Goal: Task Accomplishment & Management: Complete application form

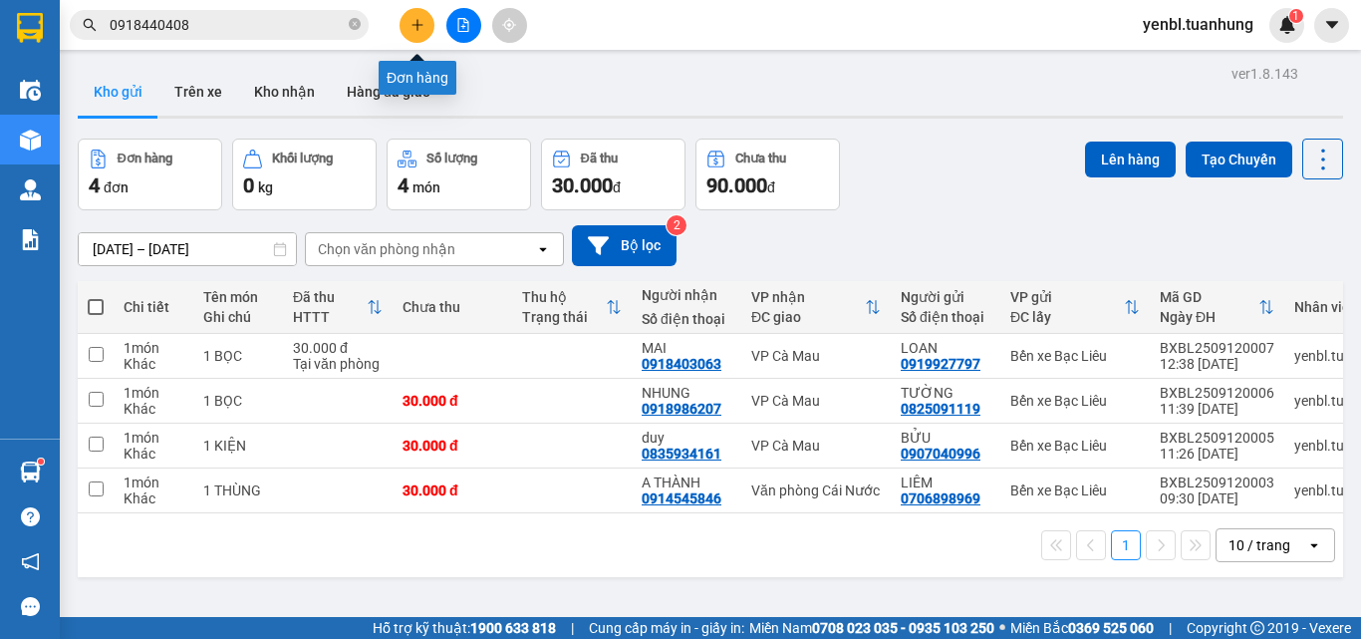
click at [426, 25] on button at bounding box center [417, 25] width 35 height 35
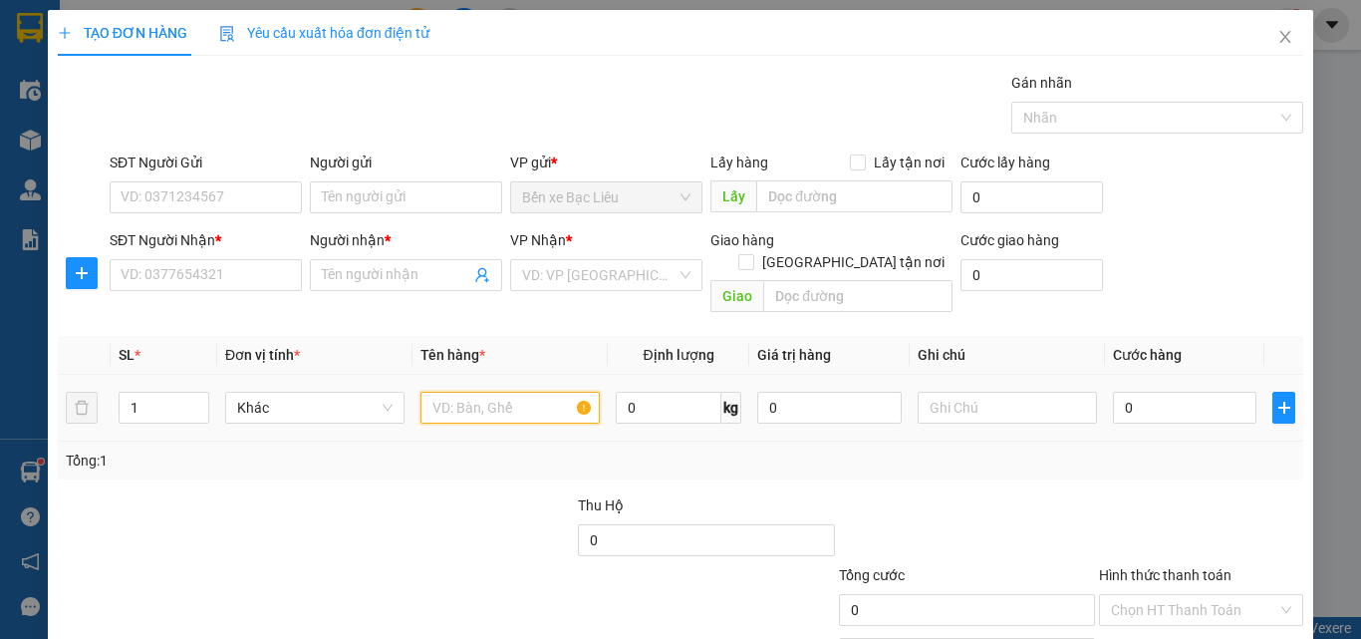
click at [439, 392] on input "text" at bounding box center [510, 408] width 179 height 32
type input "1 THÙNG"
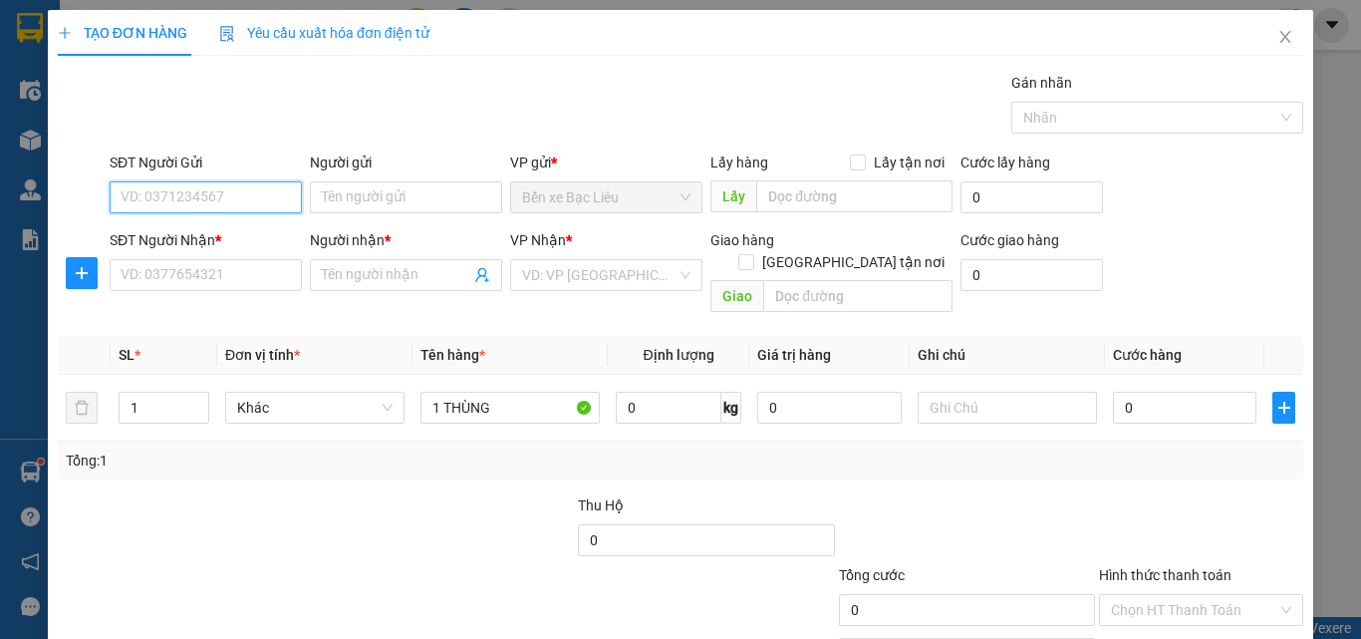
click at [191, 203] on input "SĐT Người Gửi" at bounding box center [206, 197] width 192 height 32
type input "0912148158"
click at [259, 239] on div "0912148158 - LỰC" at bounding box center [204, 237] width 166 height 22
type input "LỰC"
type input "0912148158"
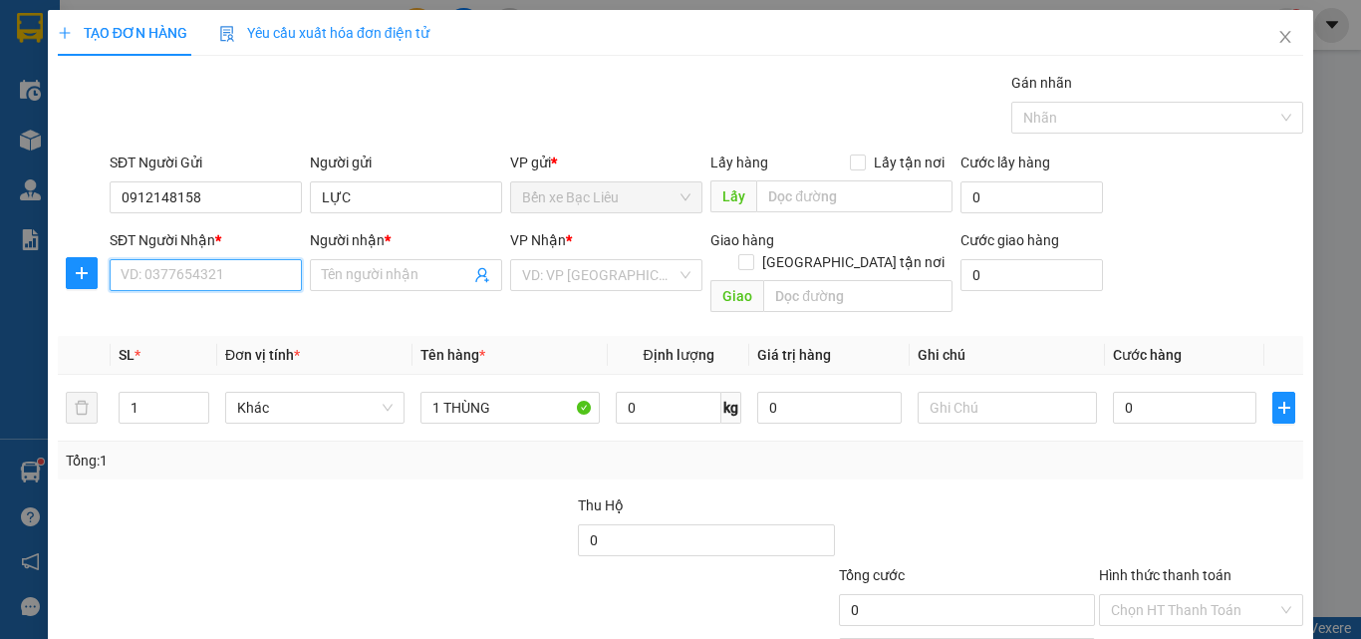
click at [286, 274] on input "SĐT Người Nhận *" at bounding box center [206, 275] width 192 height 32
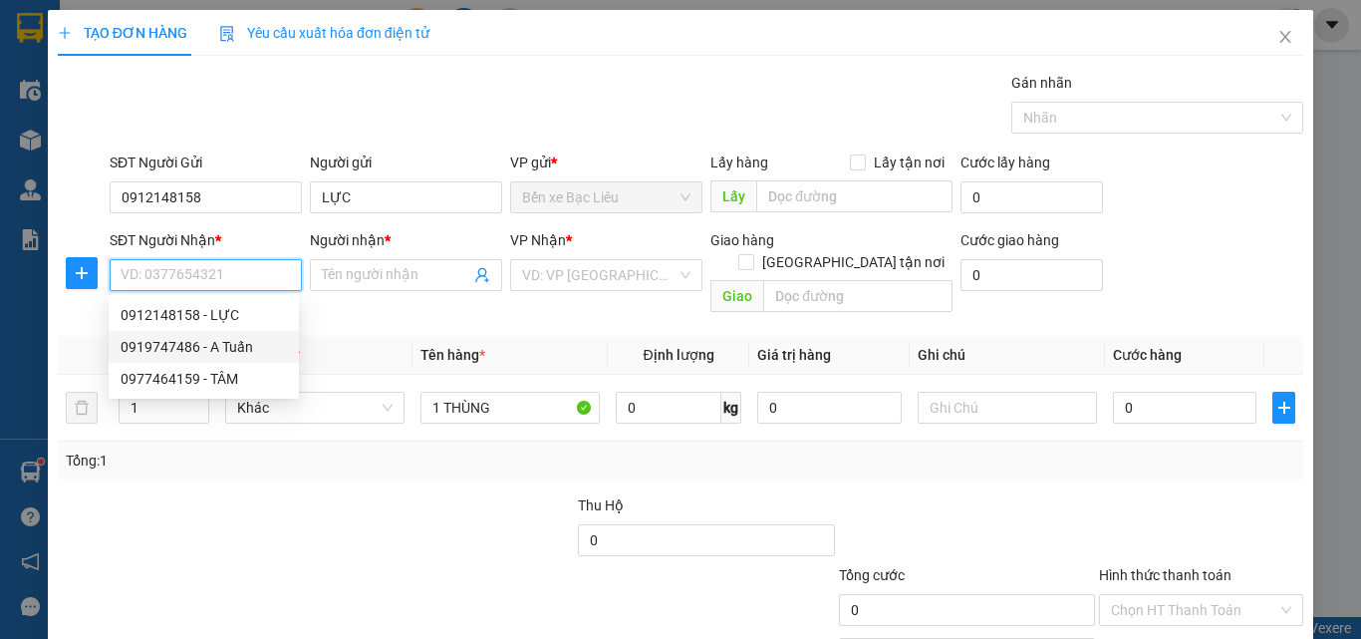
click at [256, 345] on div "0919747486 - A Tuấn" at bounding box center [204, 347] width 166 height 22
type input "0919747486"
type input "A Tuấn"
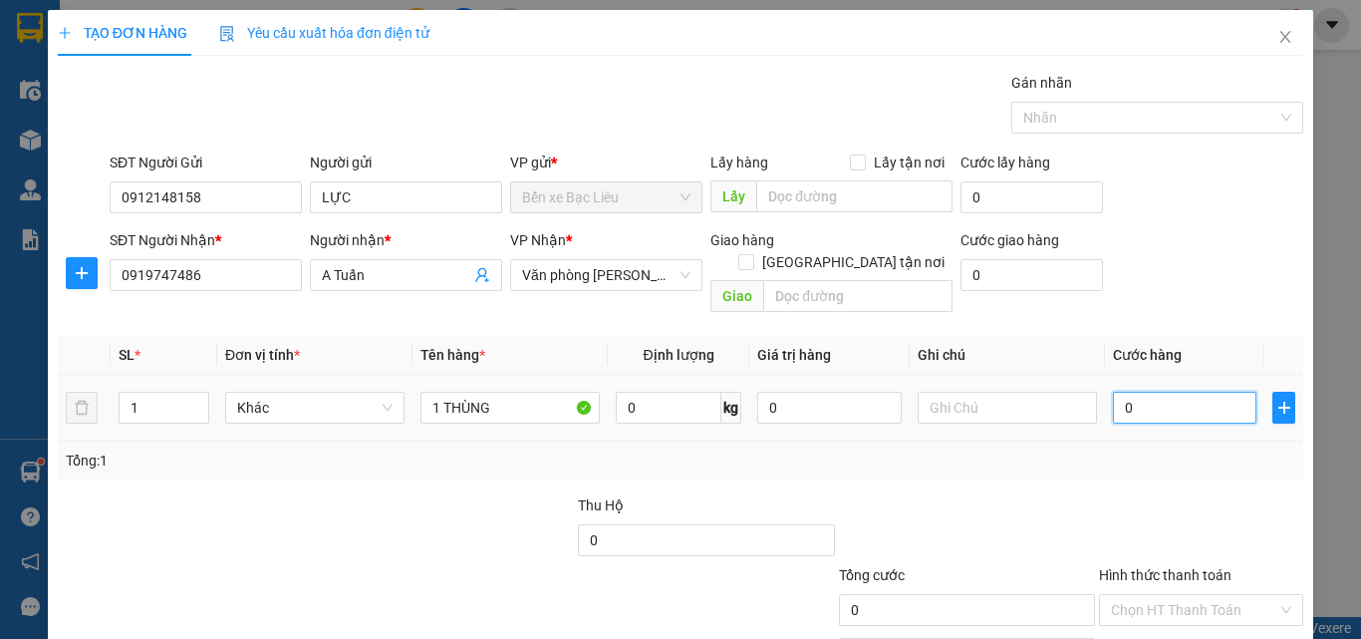
click at [1124, 392] on input "0" at bounding box center [1185, 408] width 144 height 32
type input "4"
type input "40"
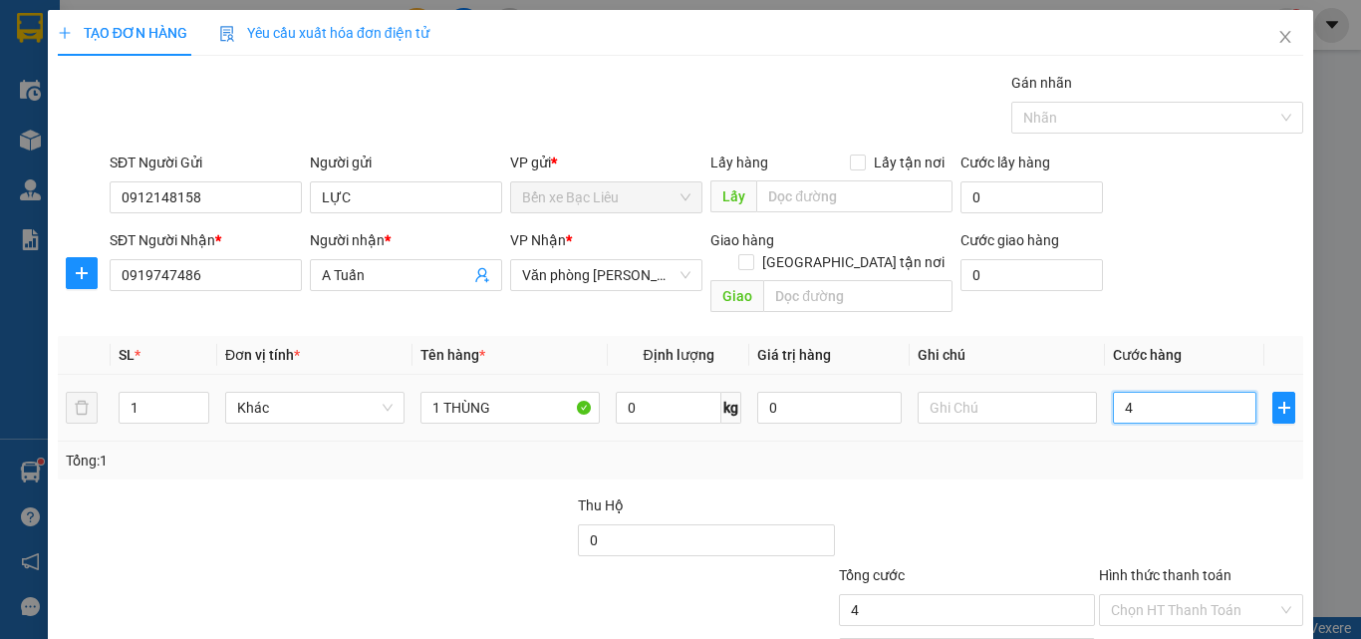
type input "40"
type input "40.000"
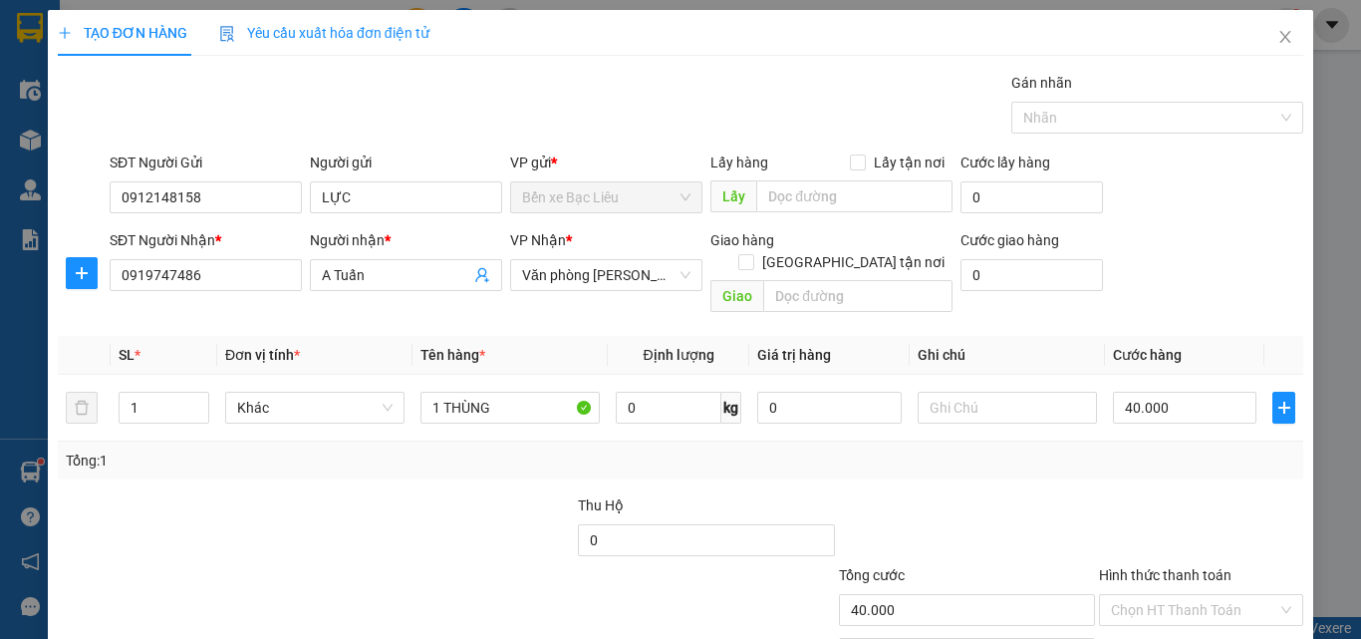
click at [1162, 450] on div "Tổng: 1" at bounding box center [681, 461] width 1246 height 38
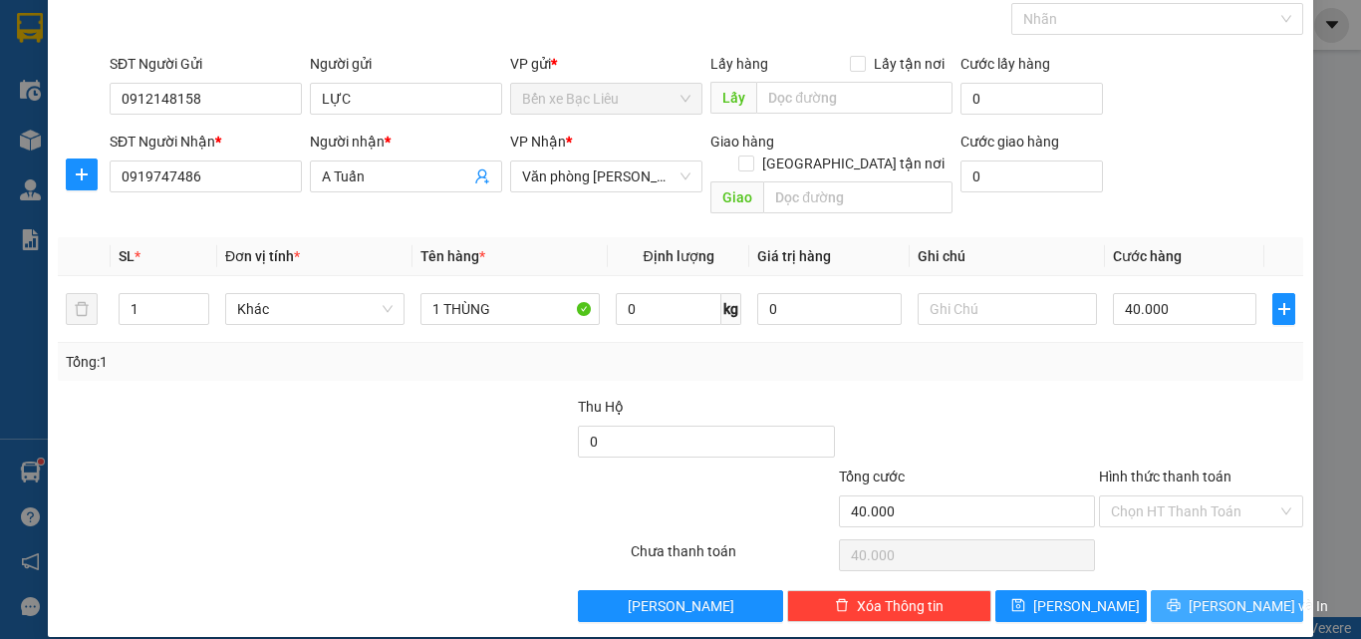
click at [1196, 590] on button "[PERSON_NAME] và In" at bounding box center [1227, 606] width 152 height 32
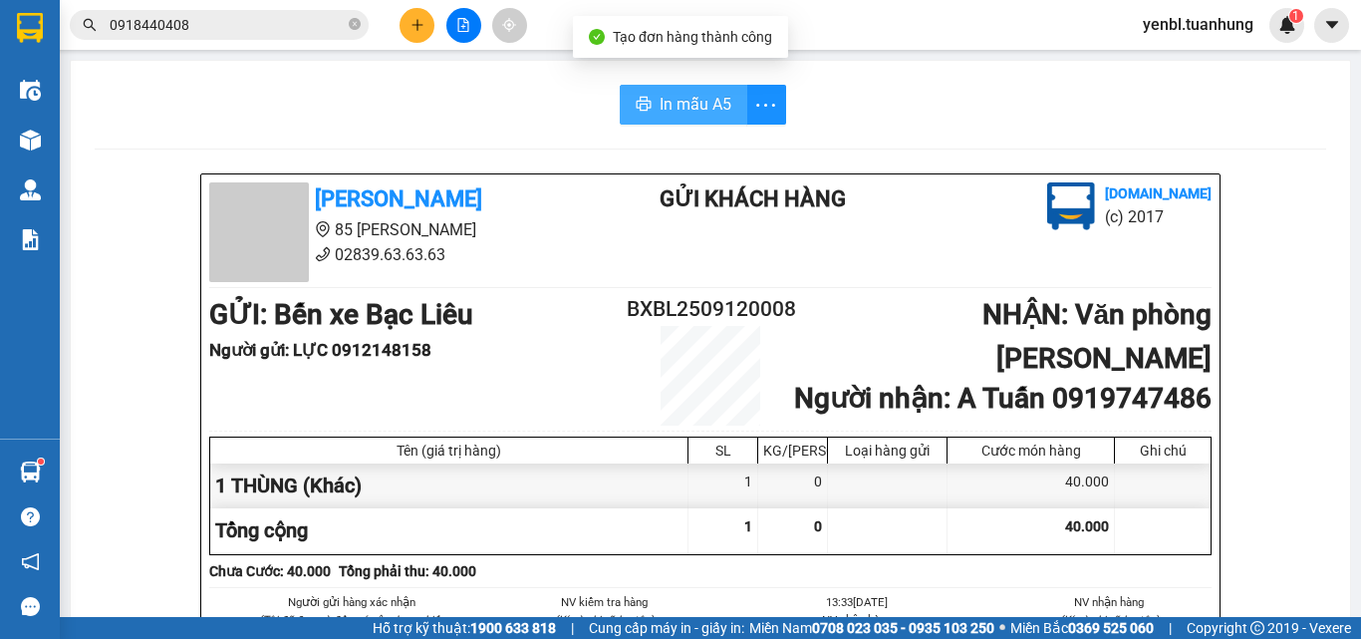
click at [681, 102] on span "In mẫu A5" at bounding box center [696, 104] width 72 height 25
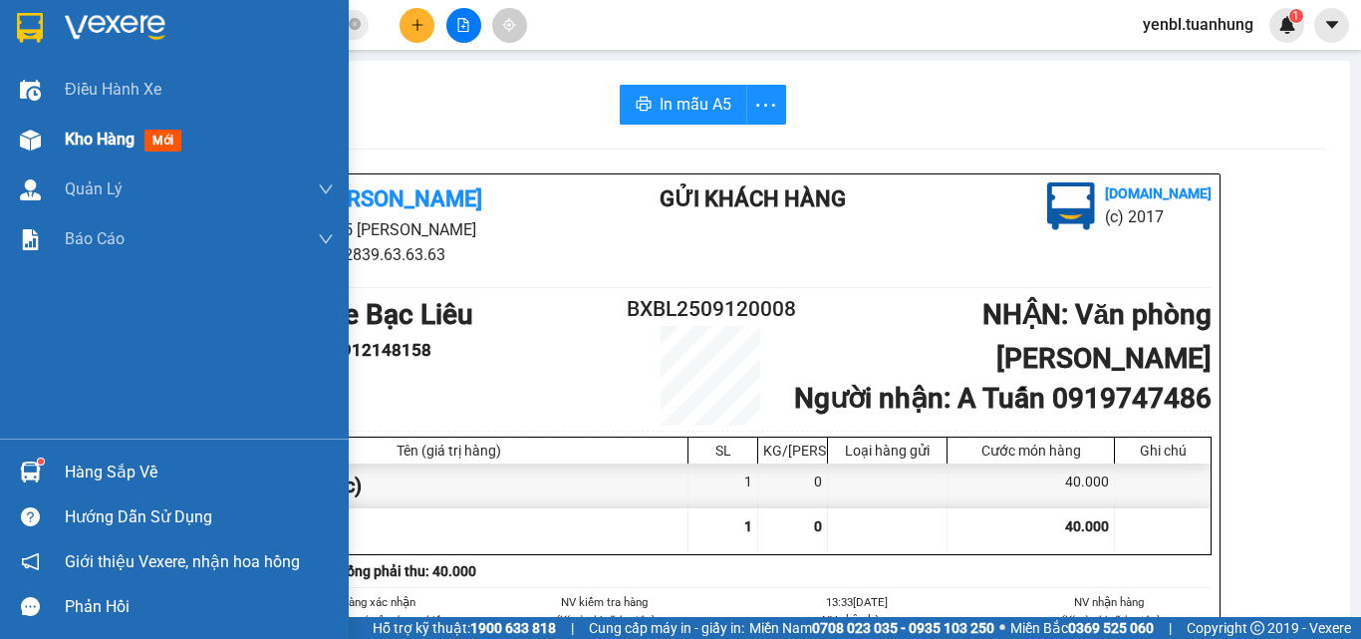
click at [89, 133] on span "Kho hàng" at bounding box center [100, 139] width 70 height 19
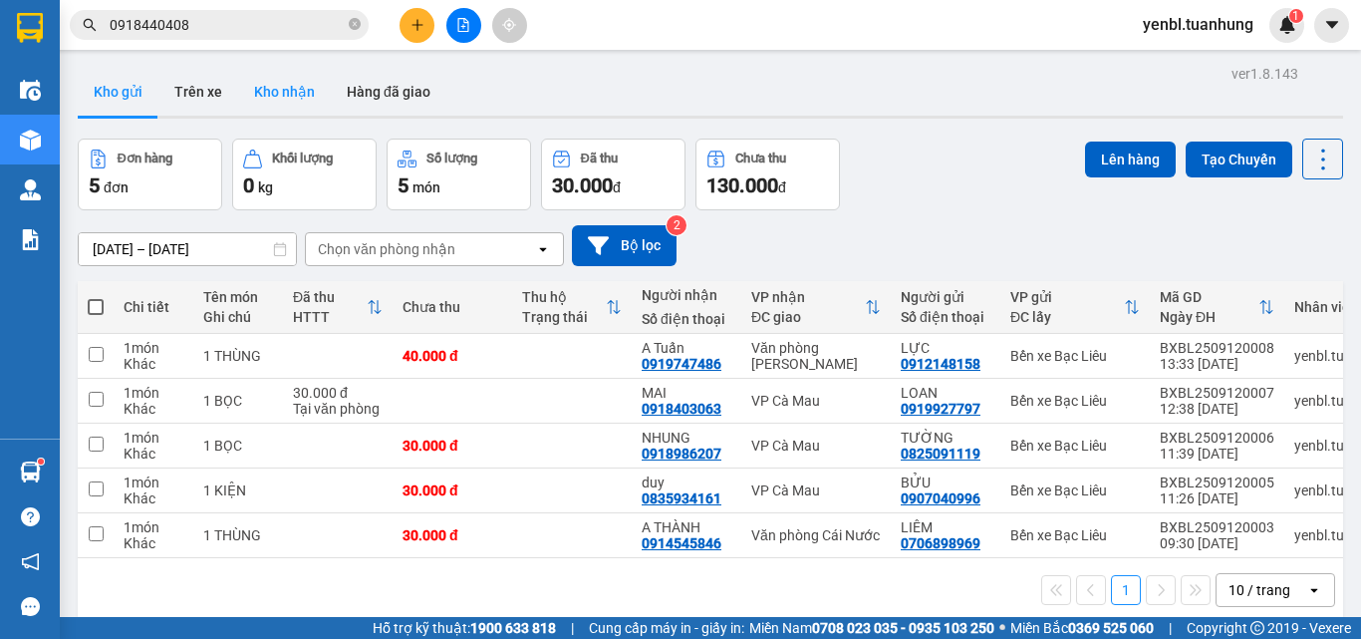
click at [260, 98] on button "Kho nhận" at bounding box center [284, 92] width 93 height 48
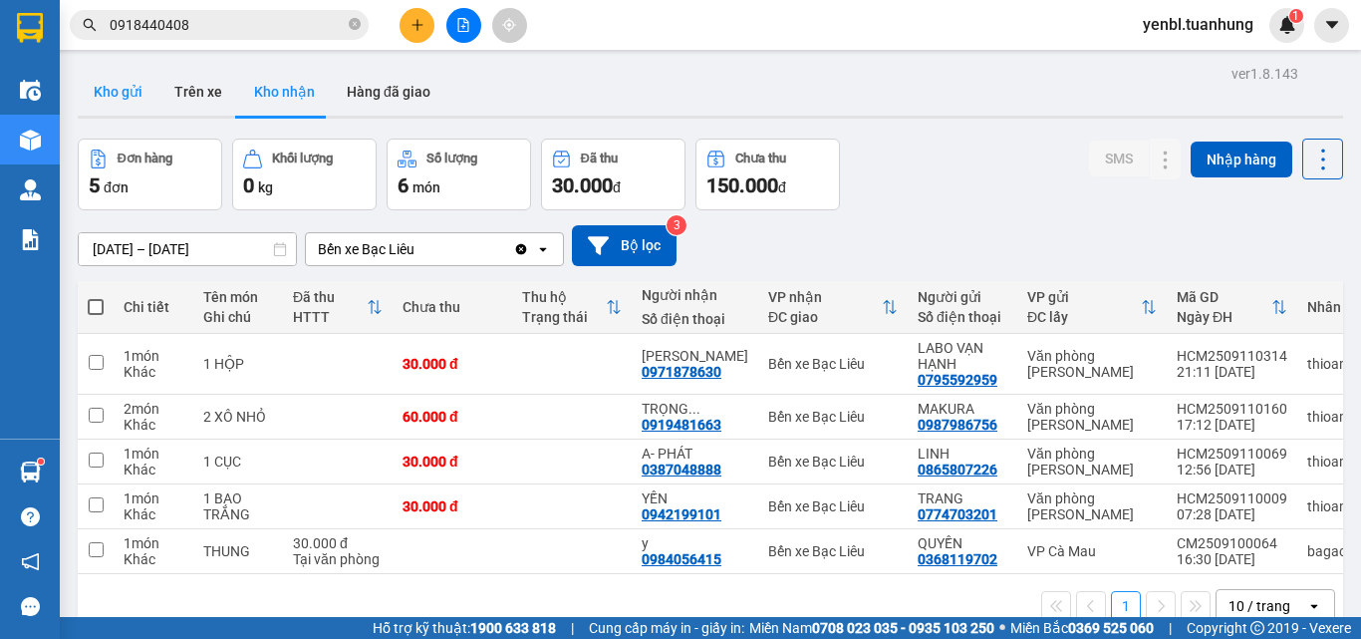
click at [78, 92] on button "Kho gửi" at bounding box center [118, 92] width 81 height 48
